Goal: Browse casually: Explore the website without a specific task or goal

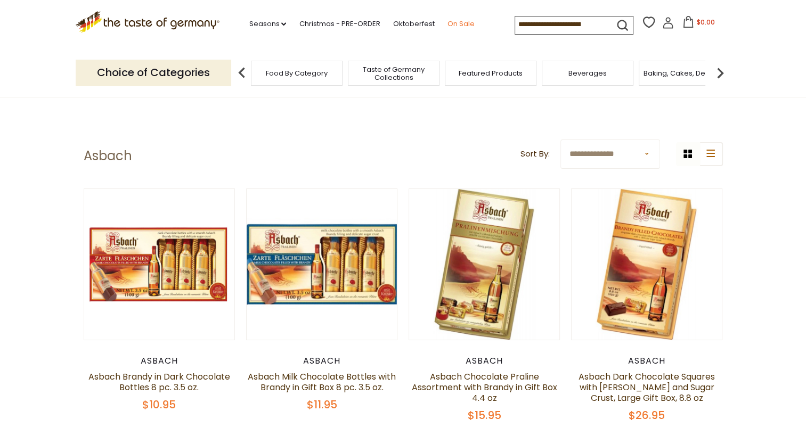
click at [453, 23] on link "On Sale" at bounding box center [460, 24] width 27 height 12
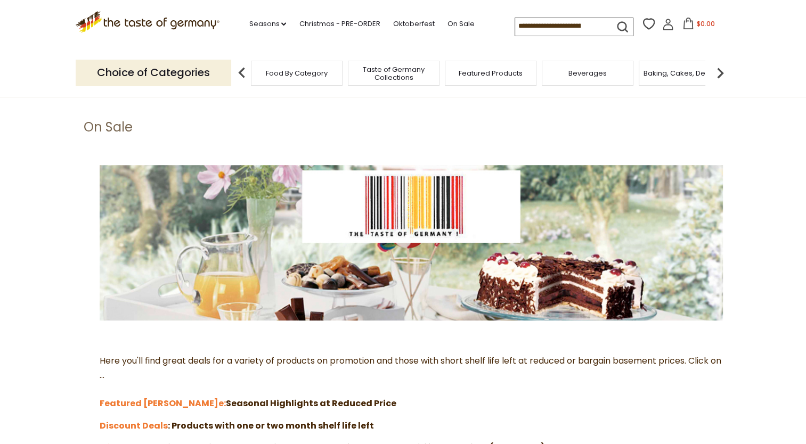
scroll to position [160, 0]
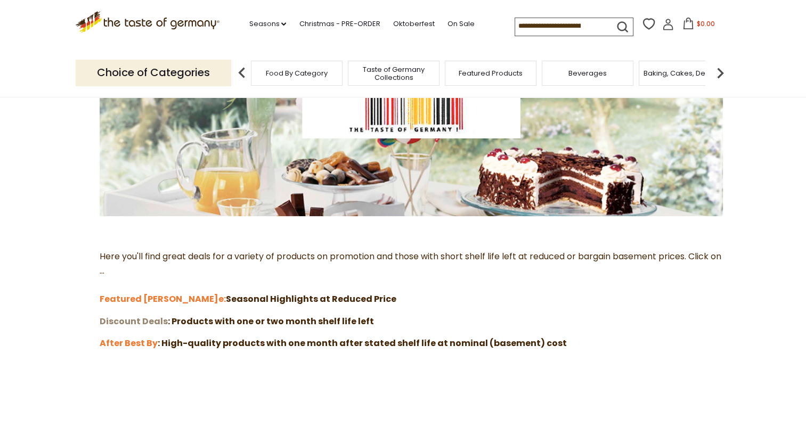
click at [117, 317] on strong "Discount Deals" at bounding box center [134, 321] width 68 height 12
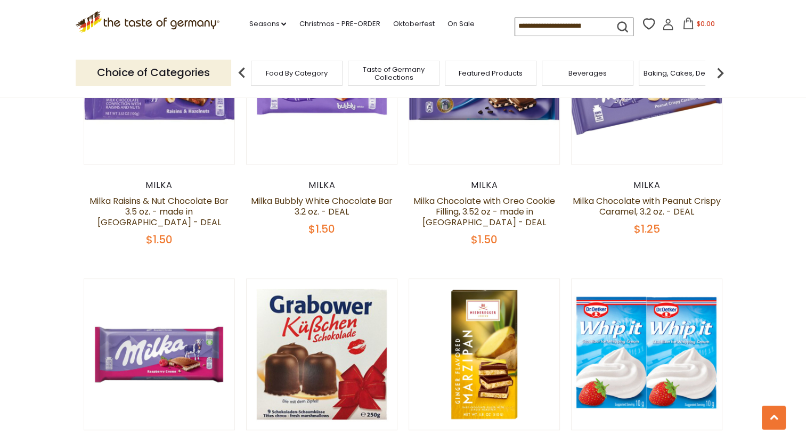
scroll to position [799, 0]
click at [282, 70] on span "Food By Category" at bounding box center [292, 73] width 62 height 8
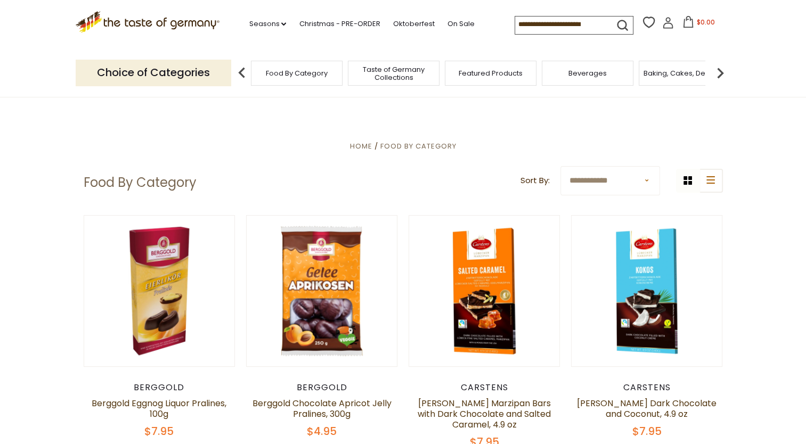
click at [489, 79] on div "Featured Products" at bounding box center [491, 73] width 92 height 25
click at [469, 72] on span "Featured Products" at bounding box center [485, 73] width 64 height 8
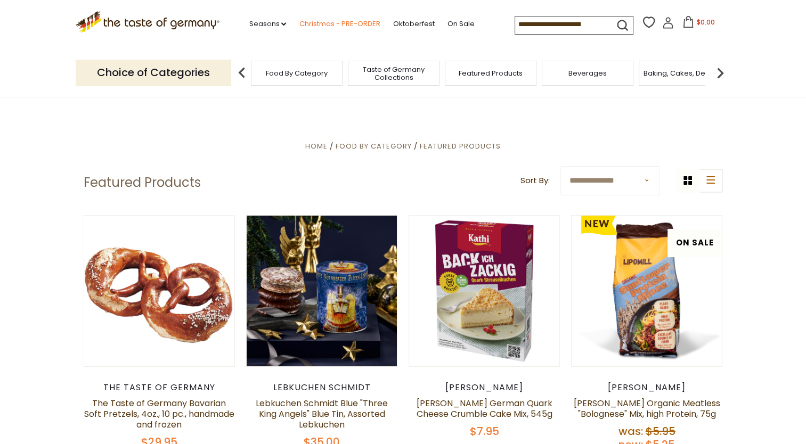
click at [329, 21] on link "Christmas - PRE-ORDER" at bounding box center [339, 24] width 81 height 12
